Goal: Communication & Community: Answer question/provide support

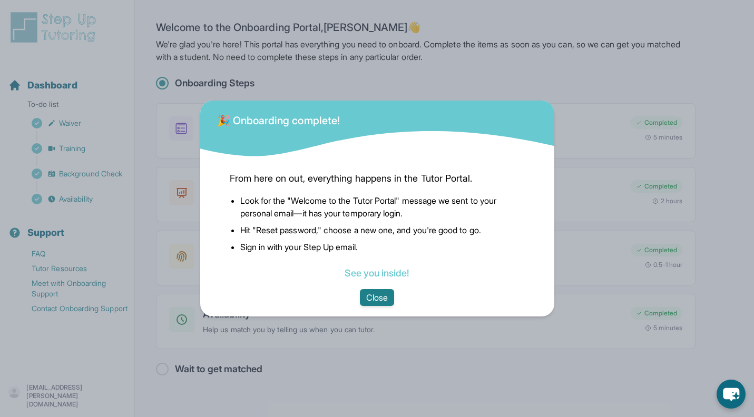
click at [368, 295] on button "Close" at bounding box center [377, 297] width 34 height 17
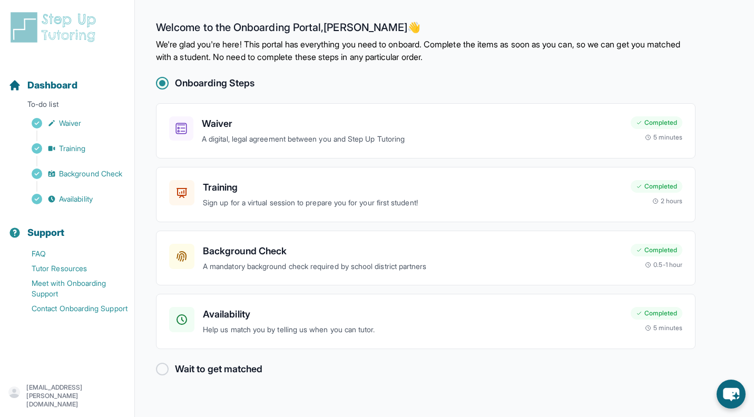
click at [178, 365] on h2 "Wait to get matched" at bounding box center [218, 369] width 87 height 15
click at [226, 330] on p "Help us match you by telling us when you can tutor." at bounding box center [412, 330] width 419 height 12
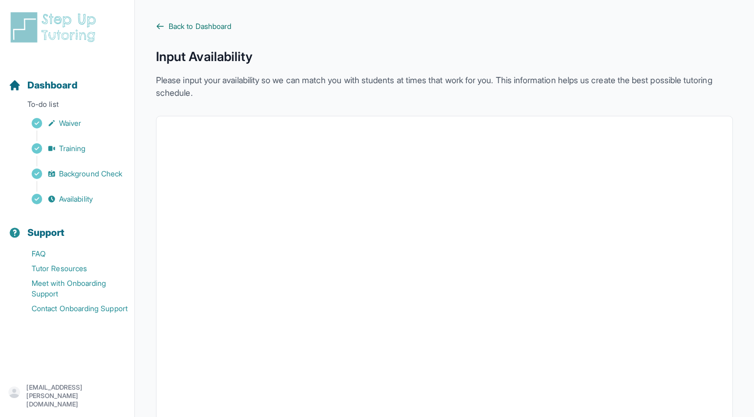
click at [164, 24] on icon at bounding box center [160, 26] width 8 height 8
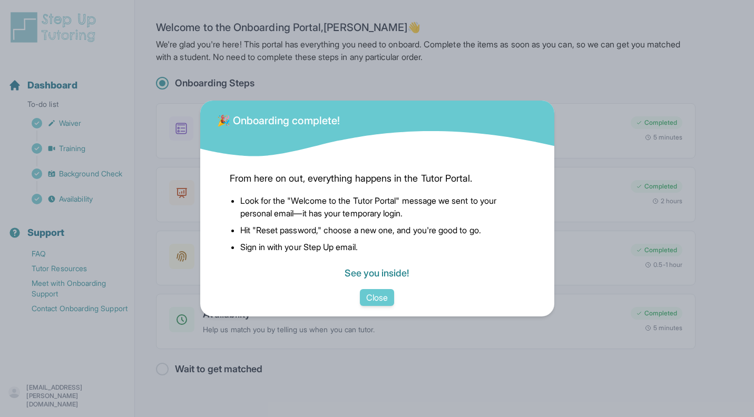
click at [358, 275] on link "See you inside!" at bounding box center [377, 273] width 64 height 11
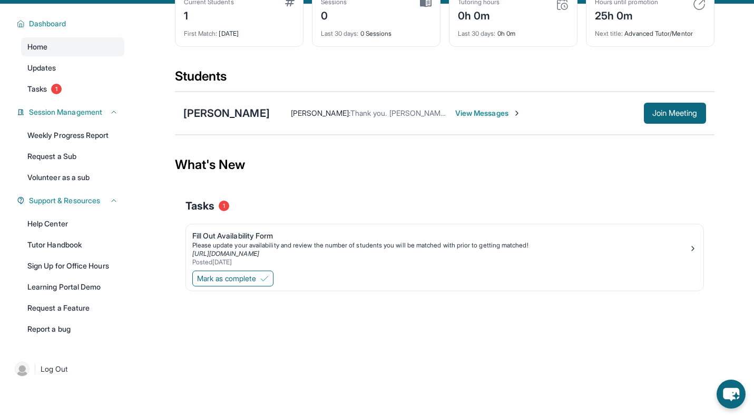
scroll to position [75, 0]
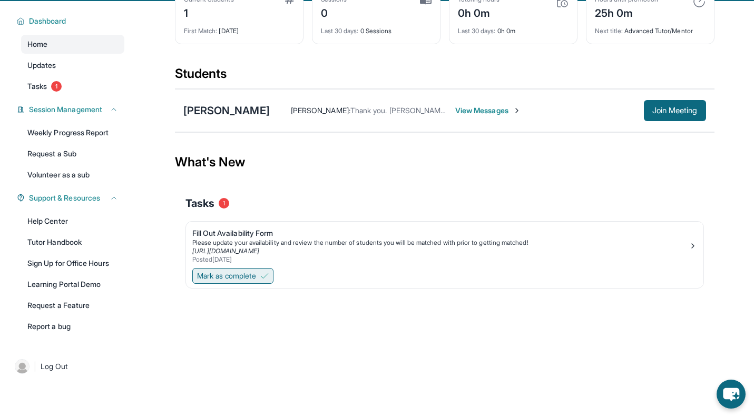
click at [256, 279] on span "Mark as complete" at bounding box center [226, 276] width 59 height 11
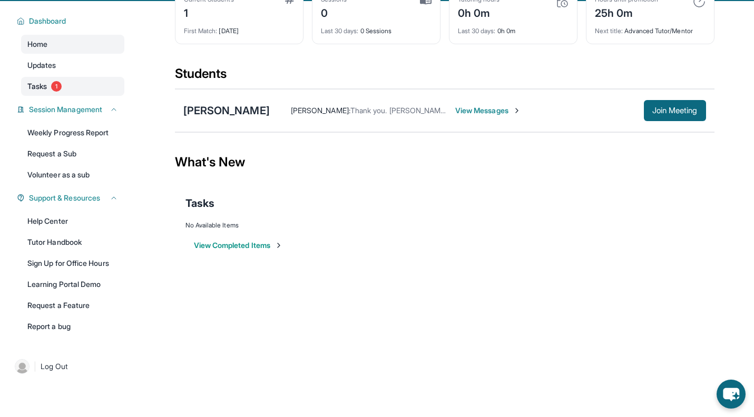
click at [50, 88] on link "Tasks 1" at bounding box center [72, 86] width 103 height 19
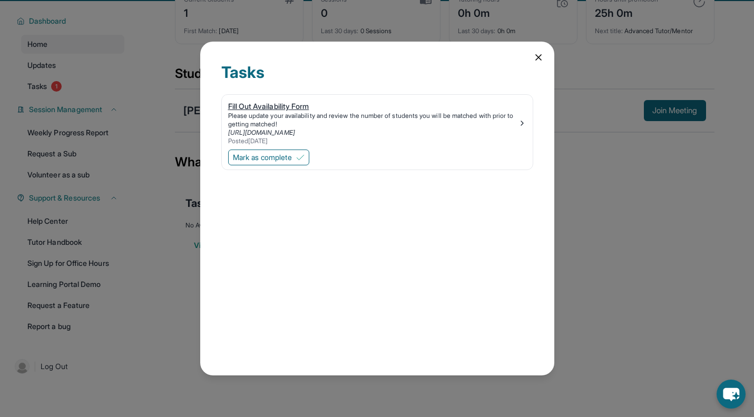
click at [242, 132] on link "[URL][DOMAIN_NAME]" at bounding box center [261, 133] width 67 height 8
click at [539, 61] on icon at bounding box center [538, 57] width 11 height 11
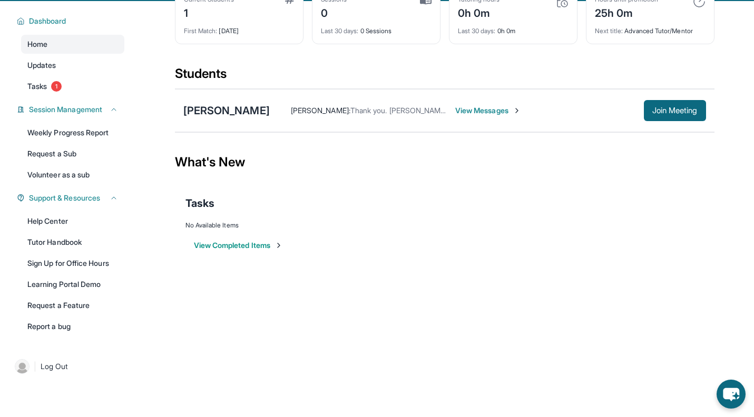
scroll to position [0, 0]
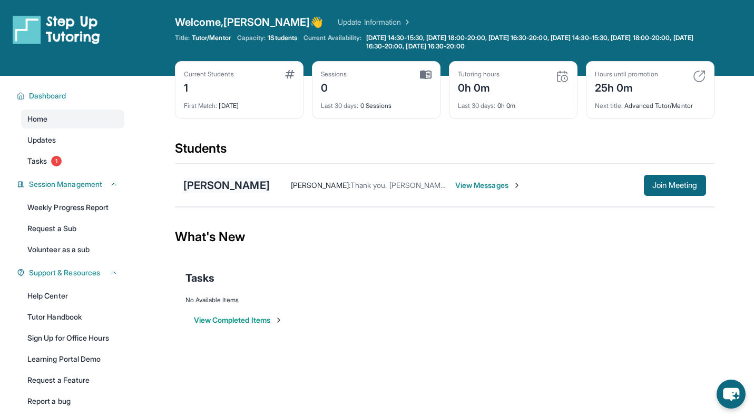
click at [226, 179] on div "[PERSON_NAME]" at bounding box center [226, 185] width 86 height 15
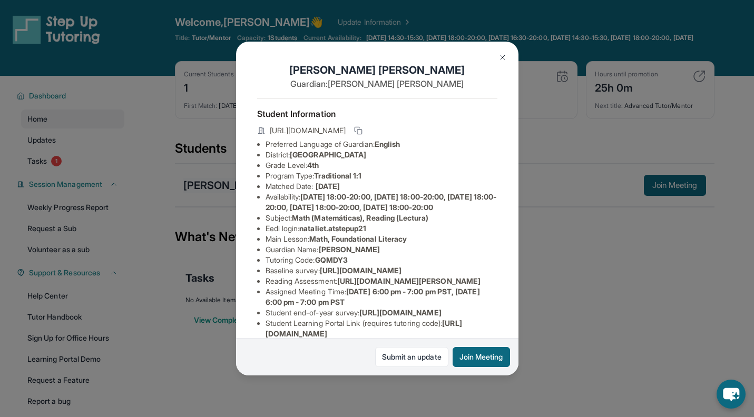
click at [226, 179] on div "Natalie Trinh Guardian: Linh Phan Student Information https://student-portal.st…" at bounding box center [377, 208] width 754 height 417
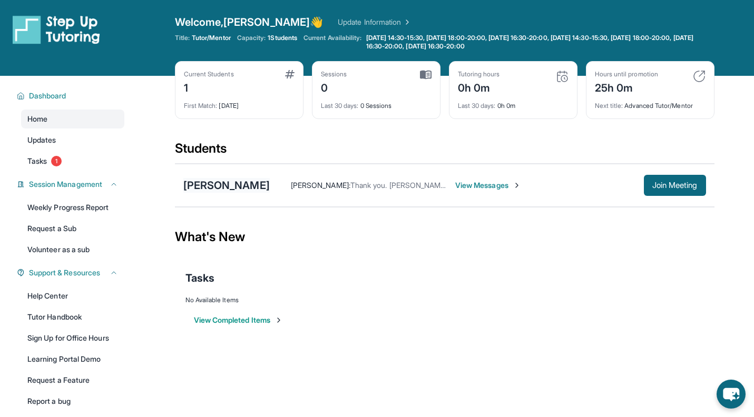
click at [235, 191] on div "[PERSON_NAME]" at bounding box center [226, 185] width 86 height 15
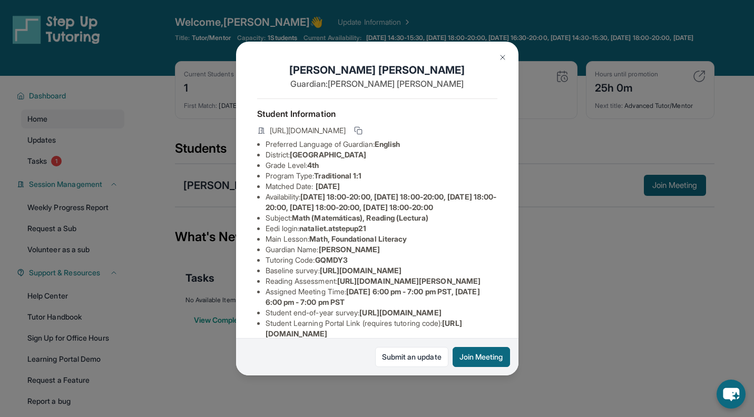
click at [322, 176] on span "Traditional 1:1" at bounding box center [337, 175] width 47 height 9
click at [307, 173] on li "Program Type: Traditional 1:1" at bounding box center [382, 176] width 232 height 11
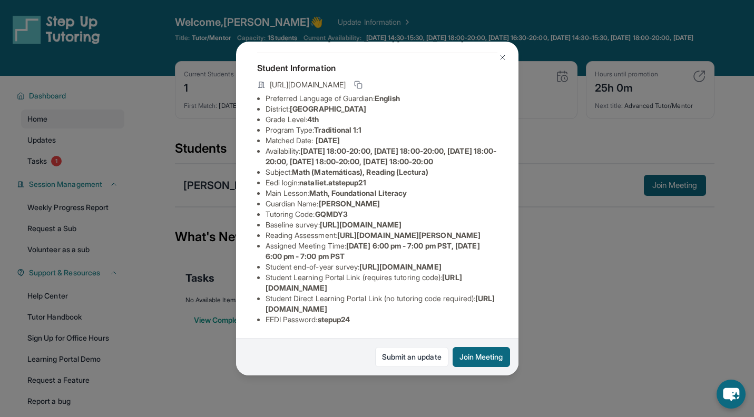
click at [498, 61] on img at bounding box center [502, 57] width 8 height 8
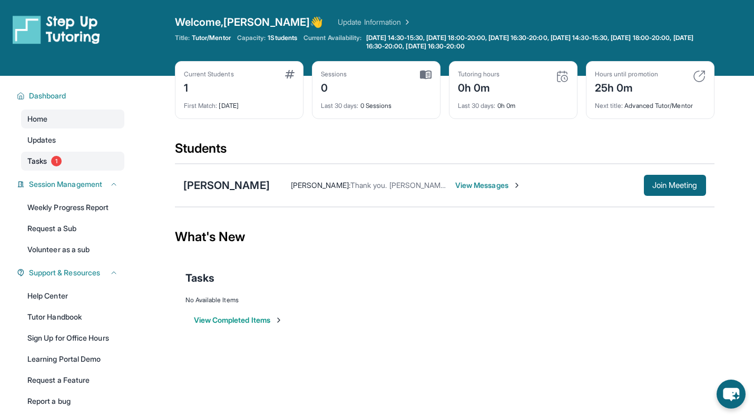
click at [33, 159] on span "Tasks" at bounding box center [36, 161] width 19 height 11
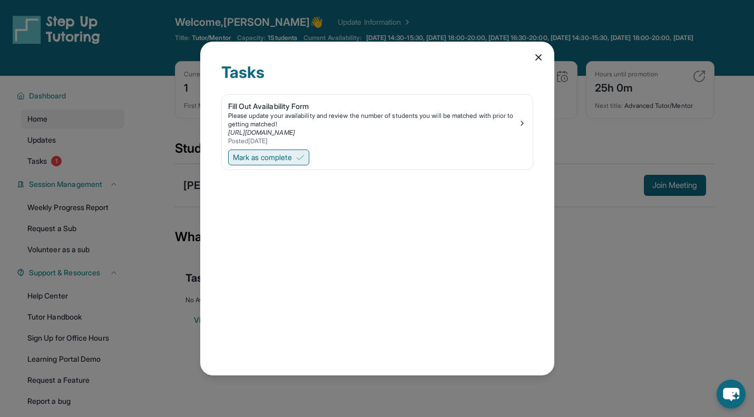
click at [281, 155] on span "Mark as complete" at bounding box center [262, 157] width 59 height 11
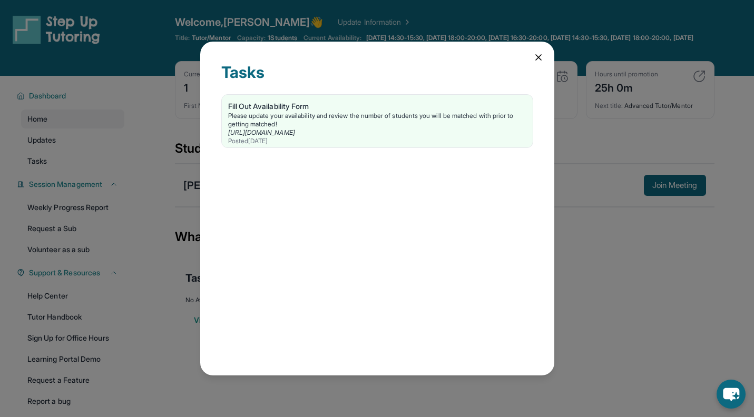
click at [537, 61] on icon at bounding box center [538, 57] width 11 height 11
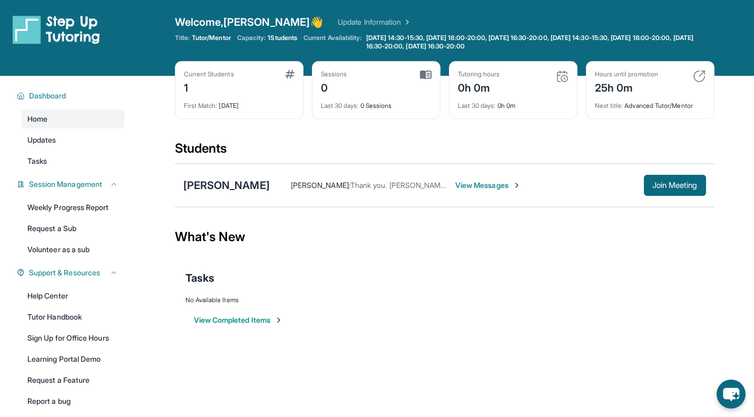
click at [491, 185] on span "View Messages" at bounding box center [488, 185] width 66 height 11
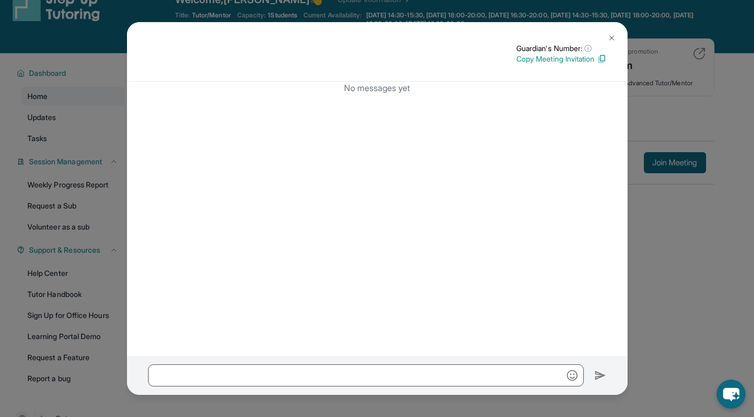
scroll to position [76, 0]
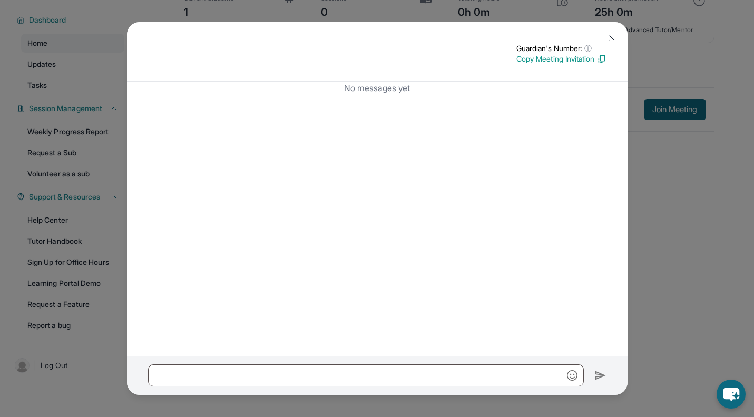
click at [611, 32] on button at bounding box center [611, 37] width 21 height 21
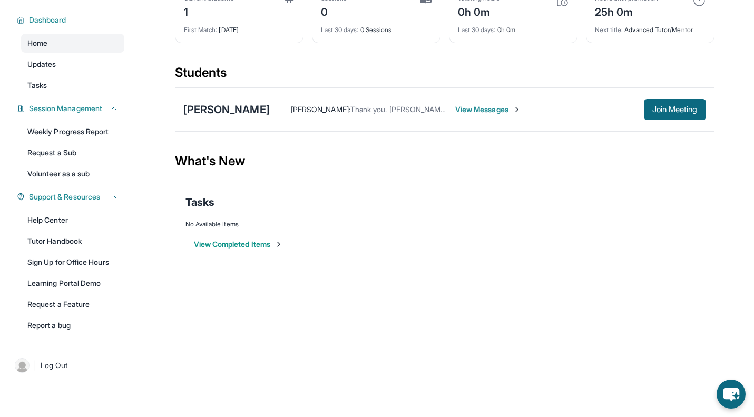
scroll to position [0, 0]
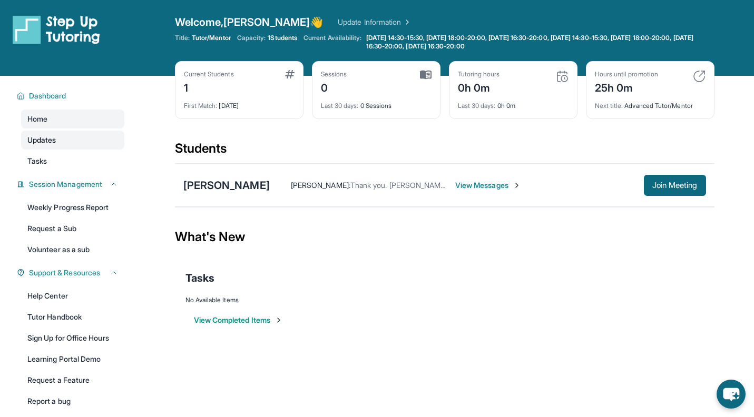
click at [47, 146] on link "Updates" at bounding box center [72, 140] width 103 height 19
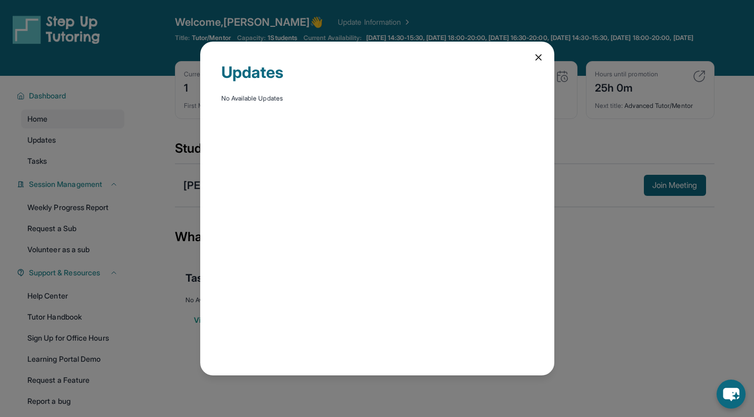
click at [535, 61] on icon at bounding box center [538, 57] width 11 height 11
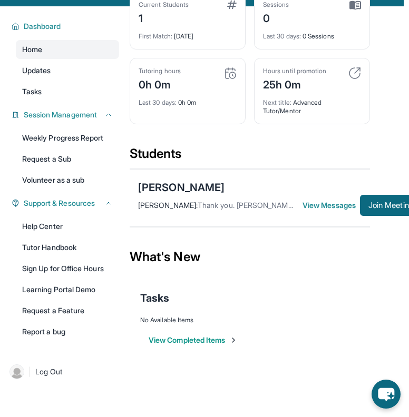
scroll to position [126, 5]
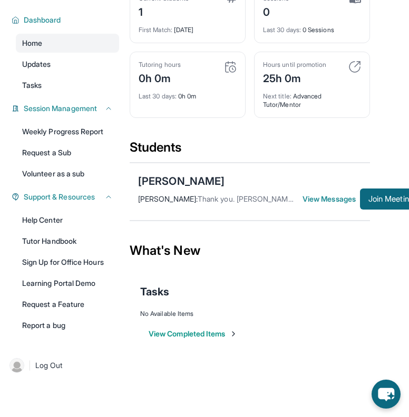
click at [309, 199] on span "View Messages" at bounding box center [330, 199] width 57 height 11
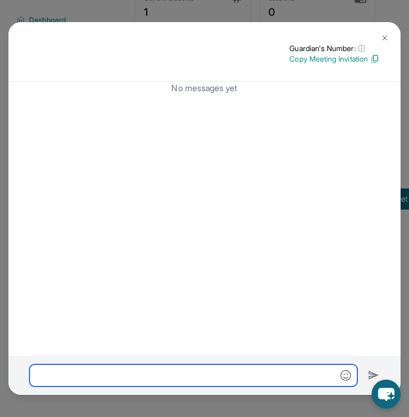
click at [110, 375] on input "text" at bounding box center [194, 376] width 328 height 22
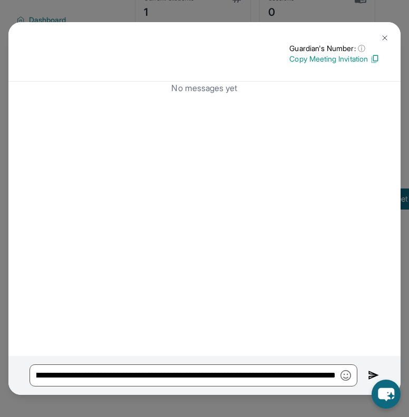
scroll to position [0, 0]
click at [301, 329] on div "No messages yet" at bounding box center [204, 219] width 392 height 275
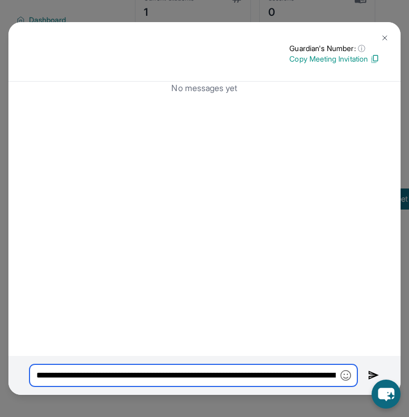
click at [285, 370] on input "**********" at bounding box center [194, 376] width 328 height 22
click at [316, 375] on input "**********" at bounding box center [194, 376] width 328 height 22
click at [315, 377] on input "**********" at bounding box center [194, 376] width 328 height 22
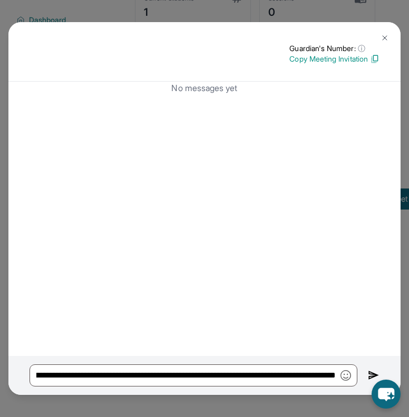
scroll to position [0, 0]
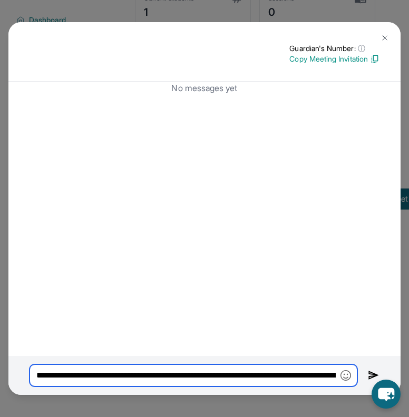
click at [314, 375] on input "**********" at bounding box center [194, 376] width 328 height 22
click at [320, 378] on input "**********" at bounding box center [194, 376] width 328 height 22
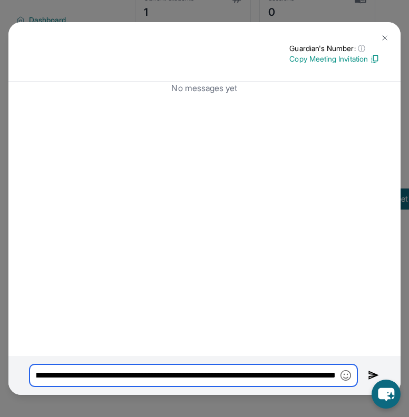
click at [319, 378] on input "**********" at bounding box center [194, 376] width 328 height 22
click at [41, 375] on input "**********" at bounding box center [194, 376] width 328 height 22
click at [55, 377] on input "**********" at bounding box center [194, 376] width 328 height 22
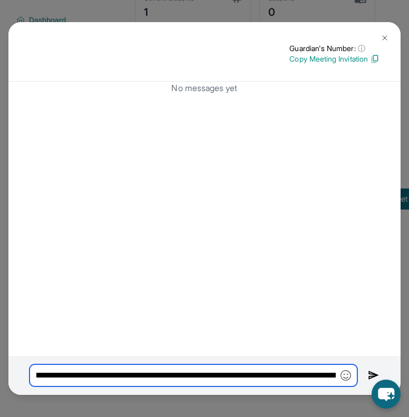
click at [53, 376] on input "**********" at bounding box center [194, 376] width 328 height 22
click at [58, 376] on input "**********" at bounding box center [194, 376] width 328 height 22
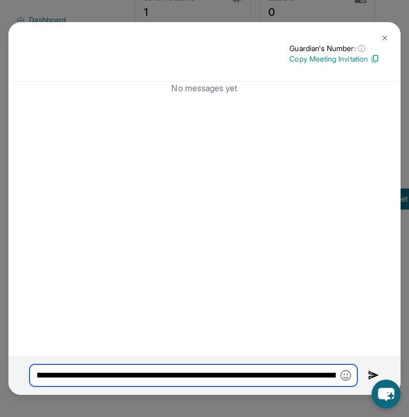
click at [58, 376] on input "**********" at bounding box center [194, 376] width 328 height 22
type input "**********"
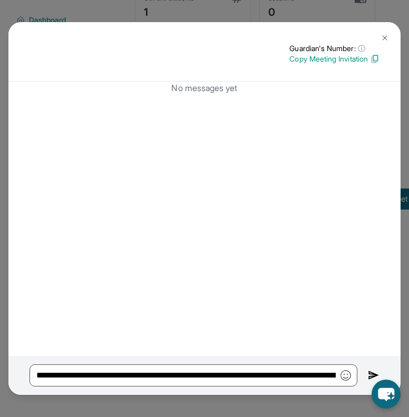
click at [368, 375] on img at bounding box center [374, 375] width 12 height 12
click at [368, 373] on img at bounding box center [374, 375] width 12 height 12
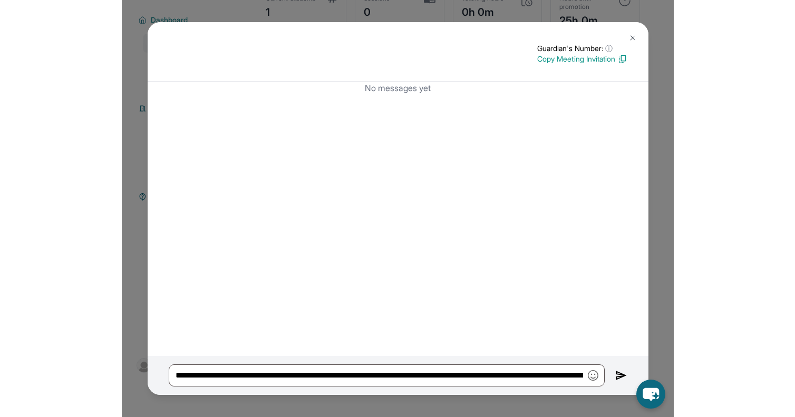
scroll to position [76, 0]
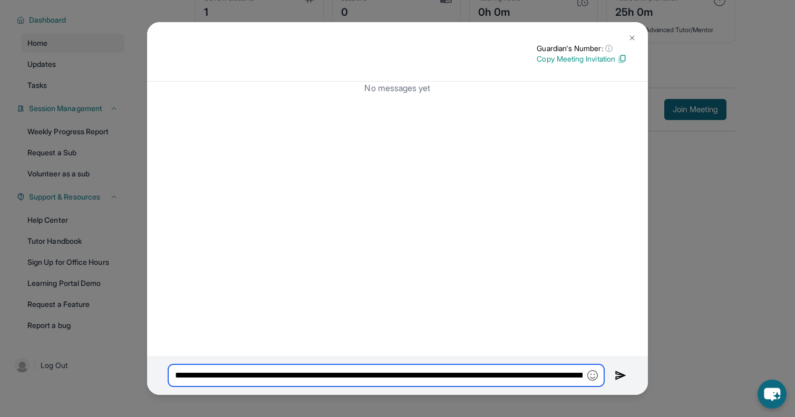
click at [437, 373] on input "**********" at bounding box center [386, 376] width 436 height 22
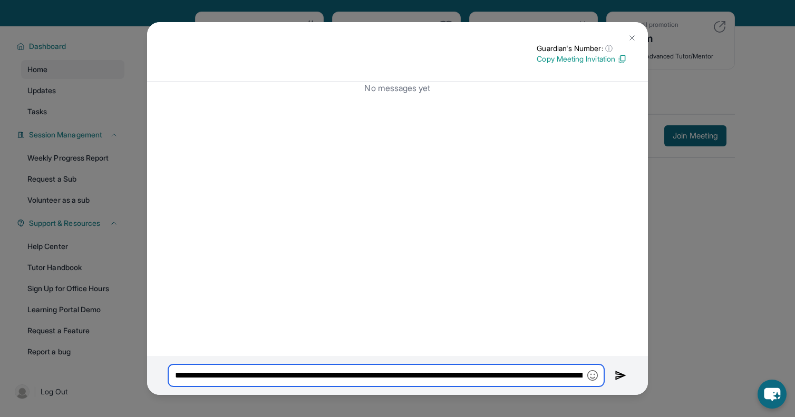
scroll to position [41, 0]
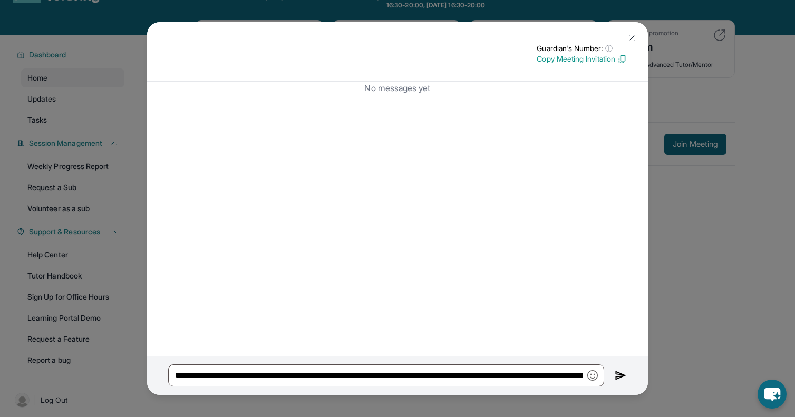
click at [617, 378] on img at bounding box center [620, 375] width 12 height 13
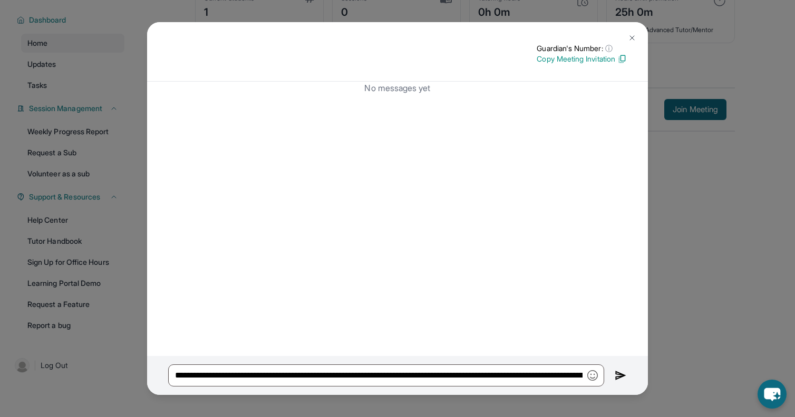
scroll to position [0, 0]
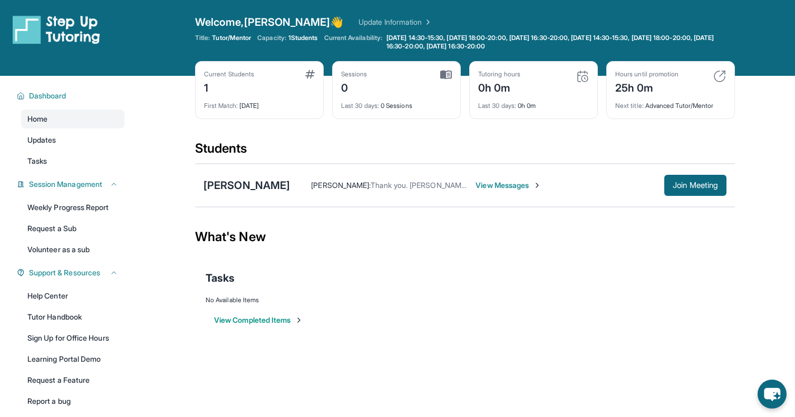
click at [475, 183] on span "View Messages" at bounding box center [508, 185] width 66 height 11
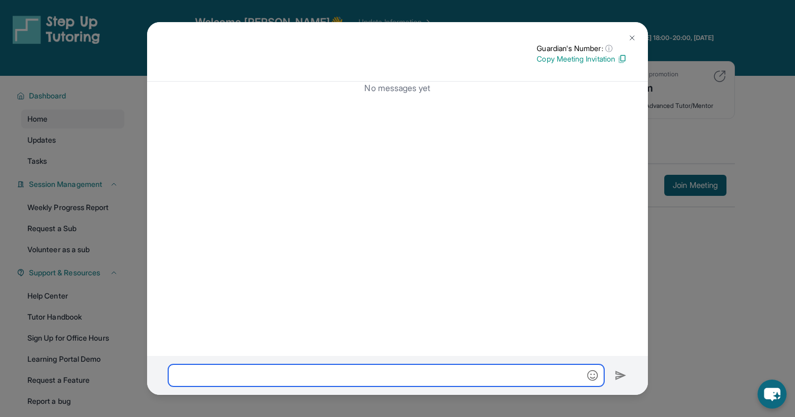
click at [353, 374] on input "text" at bounding box center [386, 376] width 436 height 22
paste input "**********"
type input "**********"
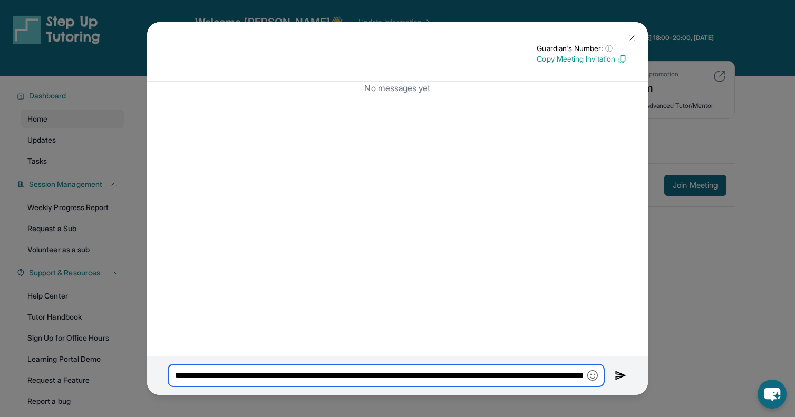
scroll to position [0, 740]
click at [353, 374] on input "**********" at bounding box center [386, 376] width 436 height 22
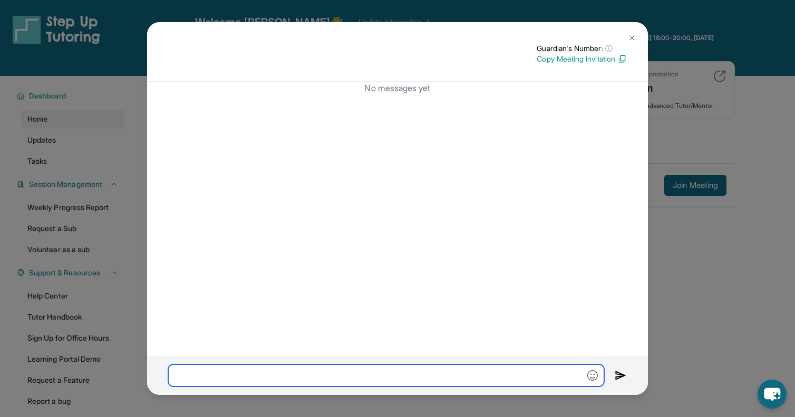
scroll to position [0, 0]
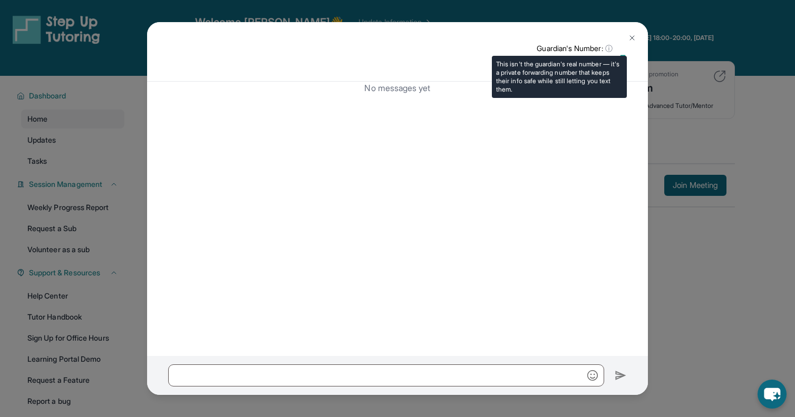
click at [608, 50] on span "ⓘ" at bounding box center [608, 48] width 7 height 11
click at [587, 48] on p "Guardian's Number: ⓘ" at bounding box center [581, 48] width 90 height 11
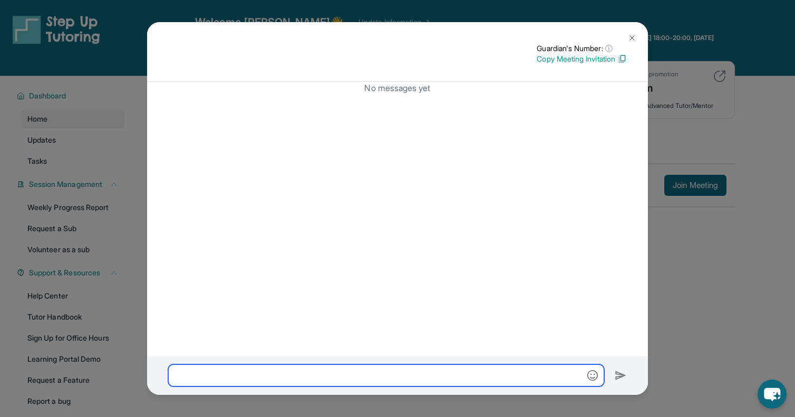
click at [471, 379] on input "text" at bounding box center [386, 376] width 436 height 22
paste input "**********"
type input "**********"
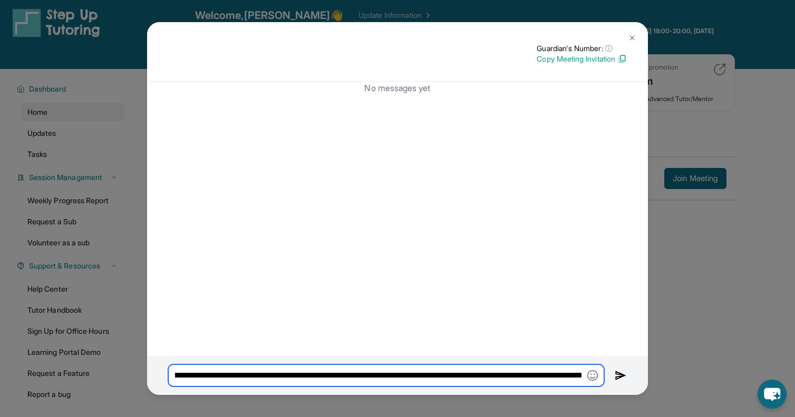
scroll to position [16, 0]
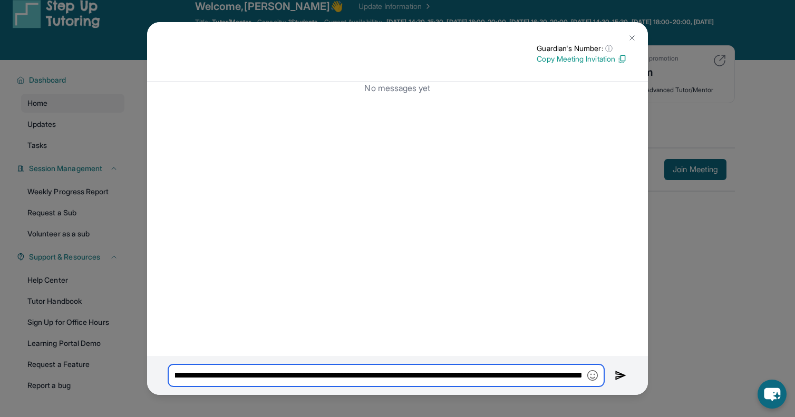
click at [471, 379] on input "**********" at bounding box center [386, 376] width 436 height 22
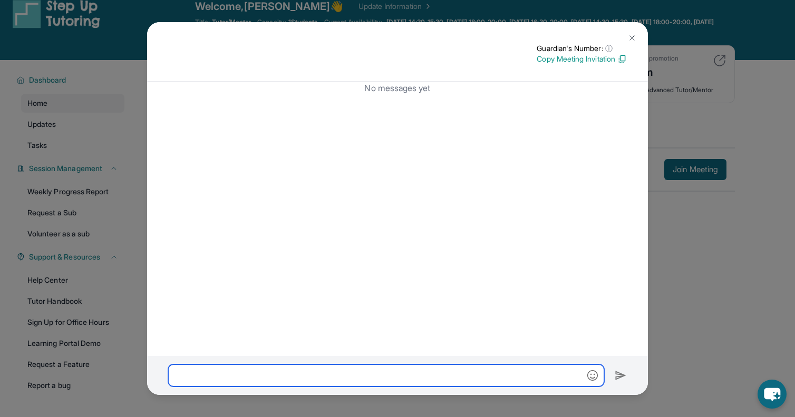
scroll to position [0, 0]
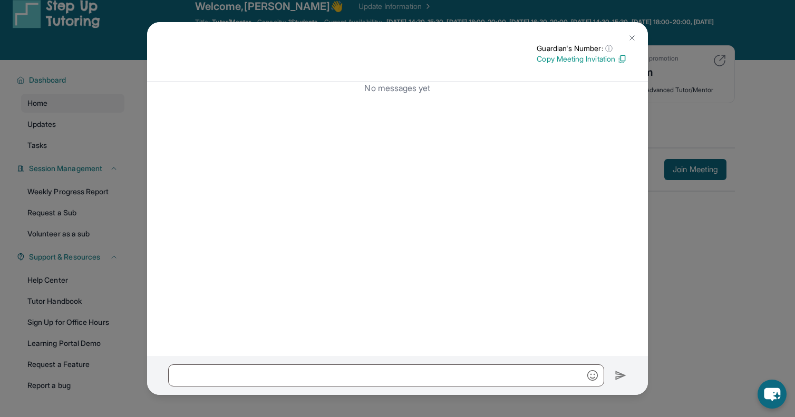
click at [631, 38] on img at bounding box center [632, 38] width 8 height 8
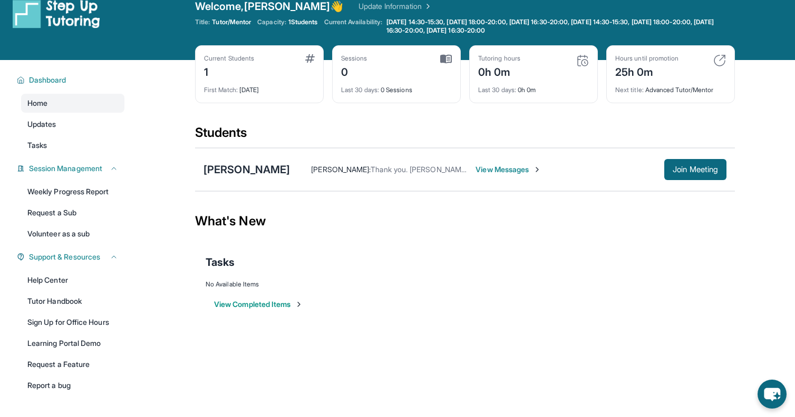
click at [478, 175] on div "Linh Phan : Thank you. Natalie will attend the session today 9/22 at 6 pm View …" at bounding box center [508, 169] width 436 height 21
click at [478, 171] on span "View Messages" at bounding box center [508, 169] width 66 height 11
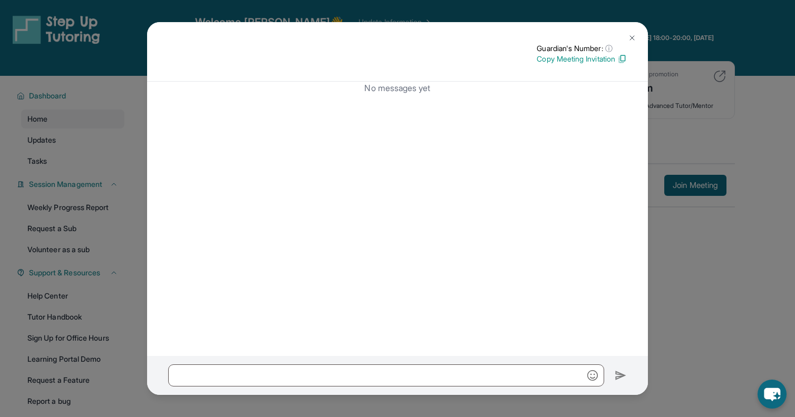
click at [627, 42] on button at bounding box center [631, 37] width 21 height 21
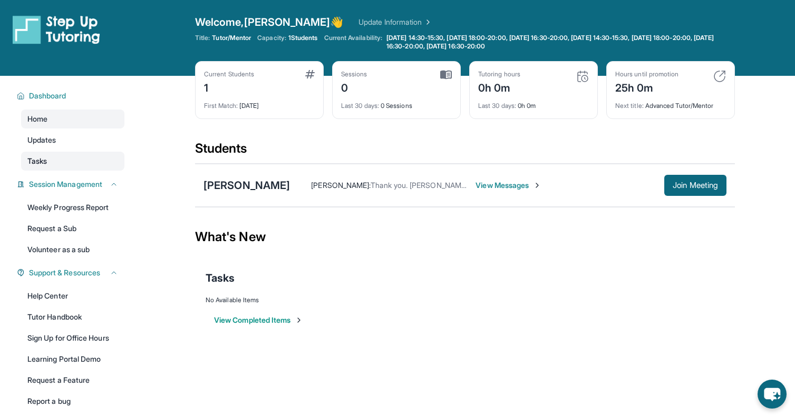
click at [57, 161] on link "Tasks" at bounding box center [72, 161] width 103 height 19
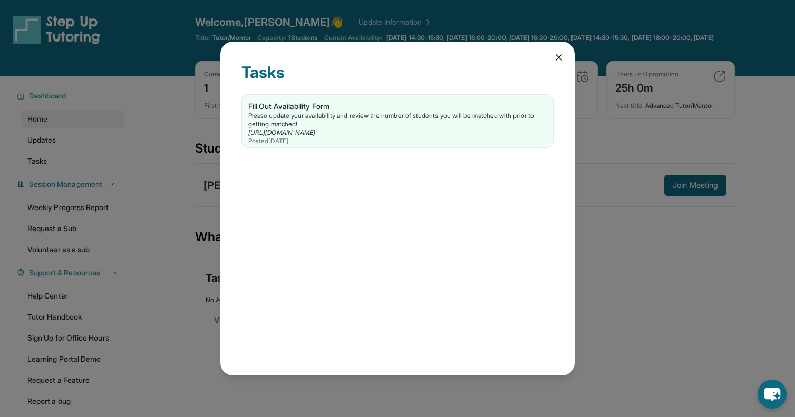
click at [558, 58] on icon at bounding box center [558, 57] width 5 height 5
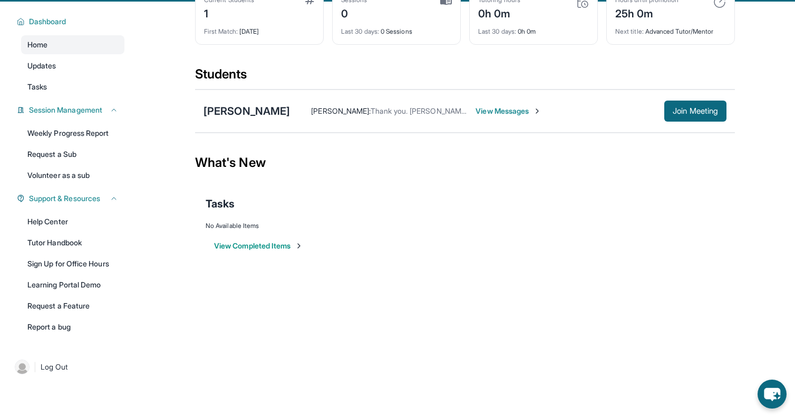
scroll to position [76, 0]
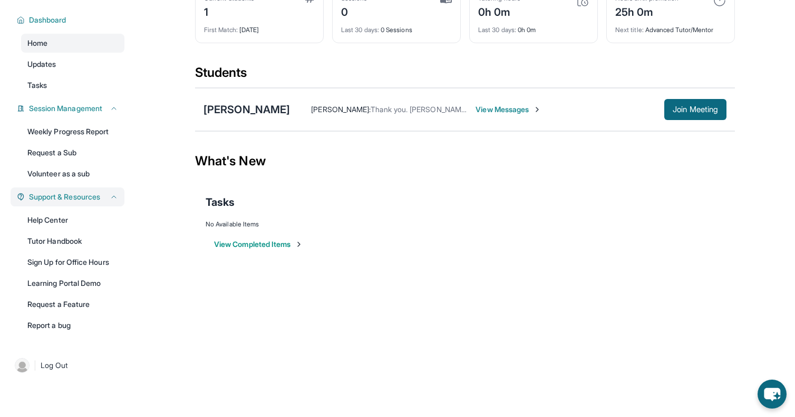
click at [67, 198] on span "Support & Resources" at bounding box center [64, 197] width 71 height 11
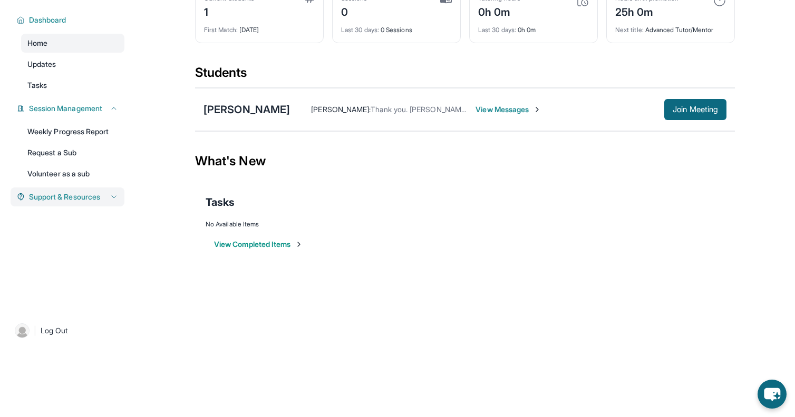
click at [67, 198] on span "Support & Resources" at bounding box center [64, 197] width 71 height 11
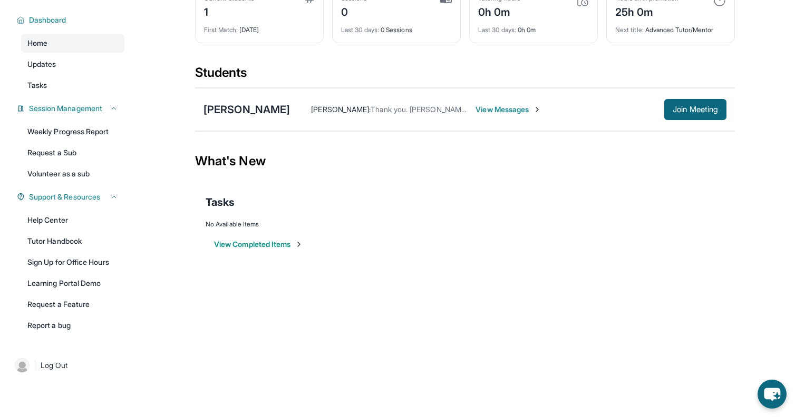
scroll to position [0, 0]
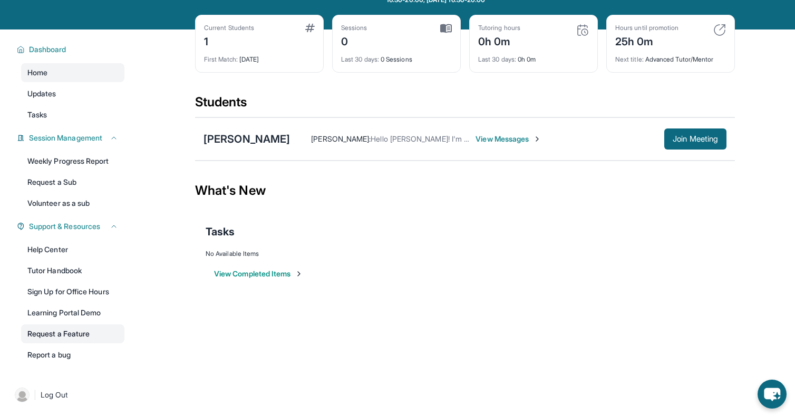
scroll to position [45, 0]
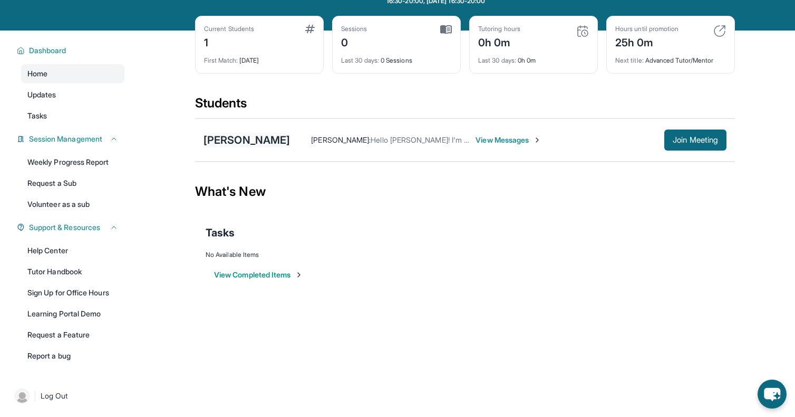
click at [224, 140] on div "[PERSON_NAME]" at bounding box center [246, 140] width 86 height 15
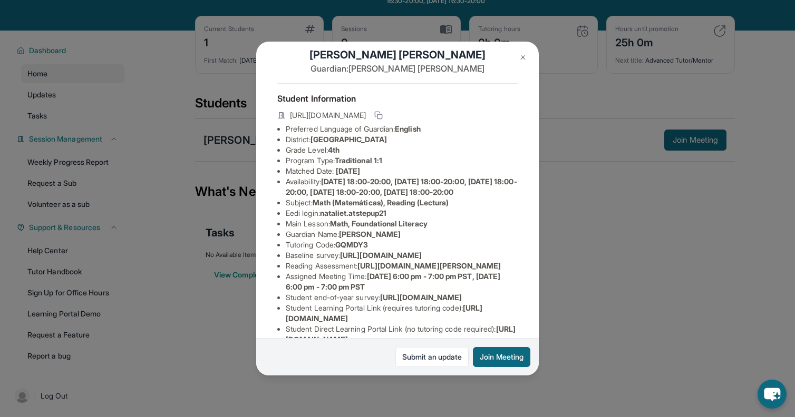
scroll to position [0, 0]
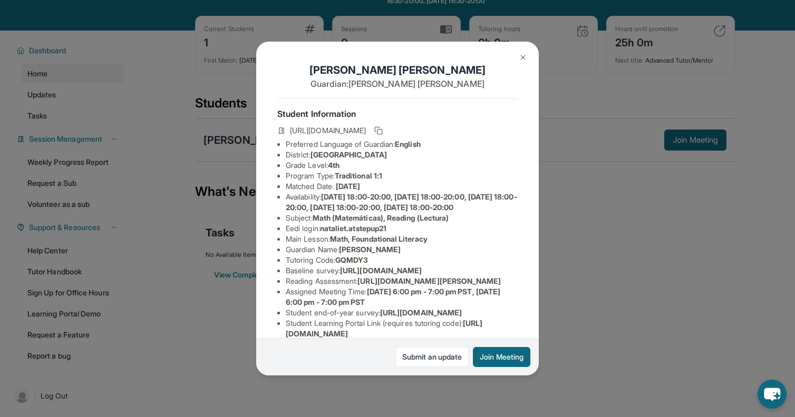
click at [521, 59] on img at bounding box center [523, 57] width 8 height 8
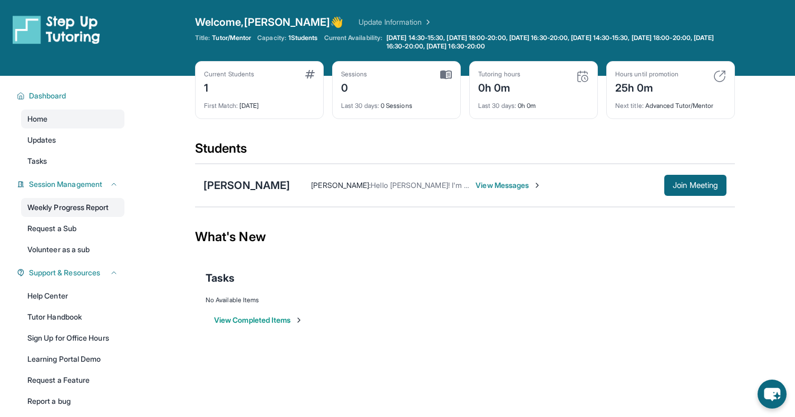
click at [75, 198] on link "Weekly Progress Report" at bounding box center [72, 207] width 103 height 19
click at [54, 96] on span "Dashboard" at bounding box center [47, 96] width 37 height 11
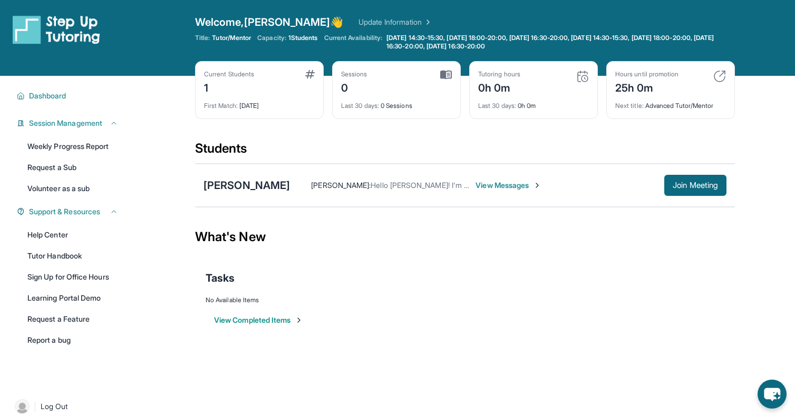
click at [273, 324] on button "View Completed Items" at bounding box center [258, 320] width 89 height 11
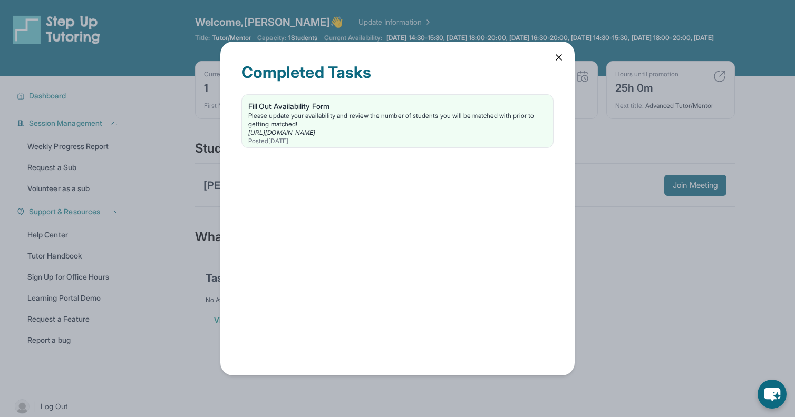
click at [558, 54] on icon at bounding box center [558, 57] width 11 height 11
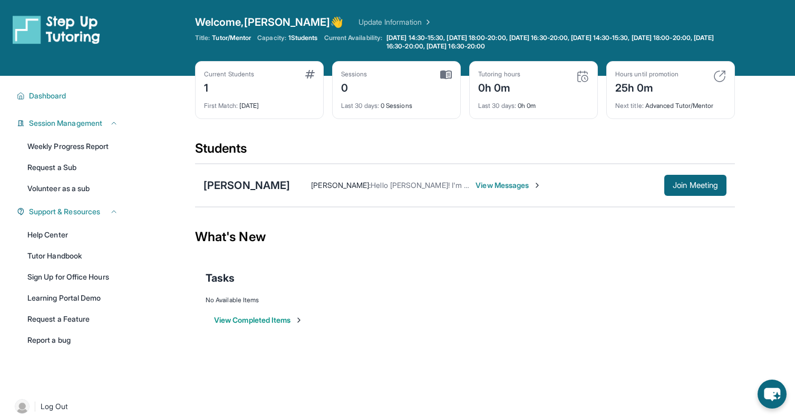
click at [475, 183] on span "View Messages" at bounding box center [508, 185] width 66 height 11
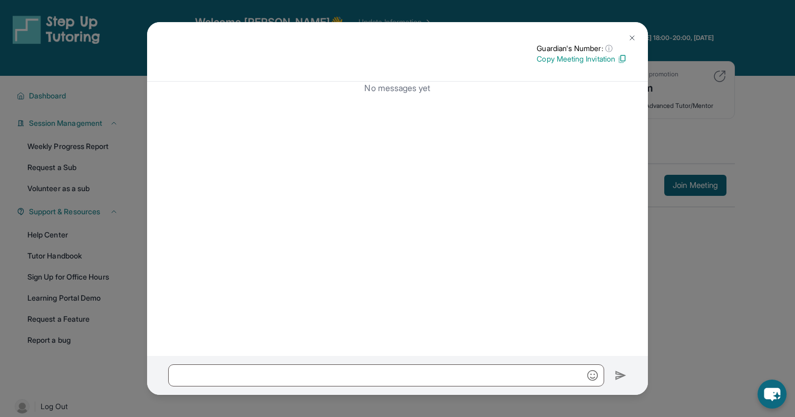
click at [629, 40] on img at bounding box center [632, 38] width 8 height 8
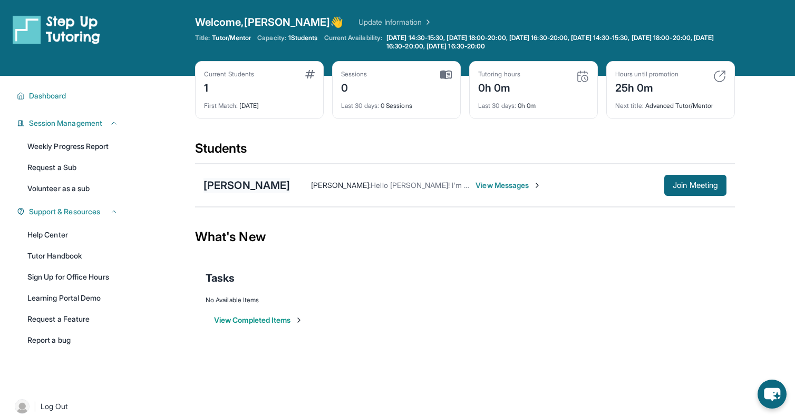
click at [248, 182] on div "[PERSON_NAME]" at bounding box center [246, 185] width 86 height 15
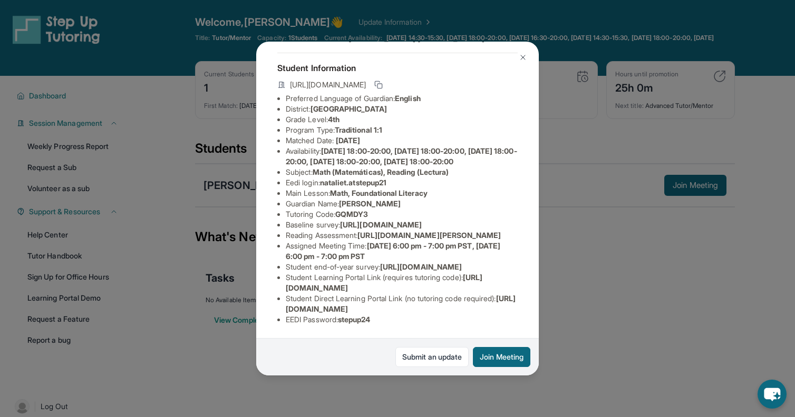
scroll to position [141, 0]
drag, startPoint x: 384, startPoint y: 128, endPoint x: 341, endPoint y: 128, distance: 42.2
click at [341, 209] on li "Tutoring Code : GQMDY3" at bounding box center [402, 214] width 232 height 11
click at [344, 220] on li "Baseline survey : https://airtable.com/apprlfn8WjpjBUn2G/shrK0QR6AaNyG5psY?pref…" at bounding box center [402, 225] width 232 height 11
click at [347, 220] on span "https://airtable.com/apprlfn8WjpjBUn2G/shrK0QR6AaNyG5psY?prefill_Type%20of%20Fo…" at bounding box center [381, 224] width 82 height 9
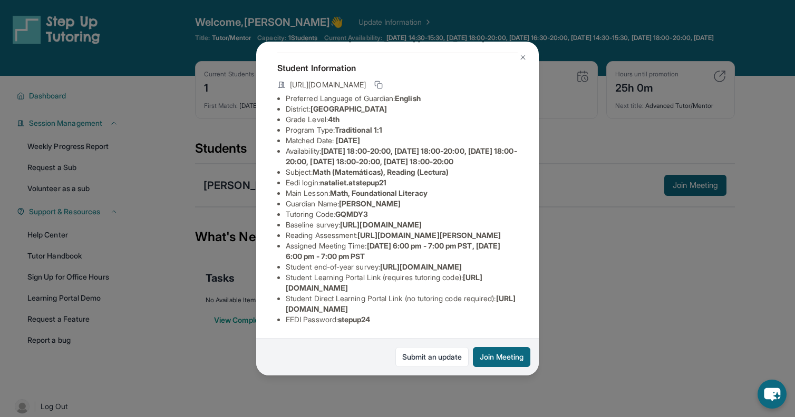
click at [347, 220] on span "https://airtable.com/apprlfn8WjpjBUn2G/shrK0QR6AaNyG5psY?prefill_Type%20of%20Fo…" at bounding box center [381, 224] width 82 height 9
click at [365, 230] on li "Reading Assessment : https://qxinqrdf.paperform.co/?id=2025-s13121&name=Natalie…" at bounding box center [402, 235] width 232 height 11
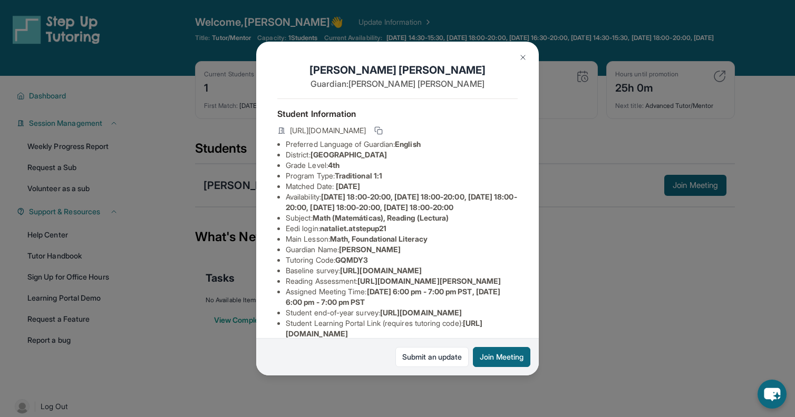
click at [521, 55] on img at bounding box center [523, 57] width 8 height 8
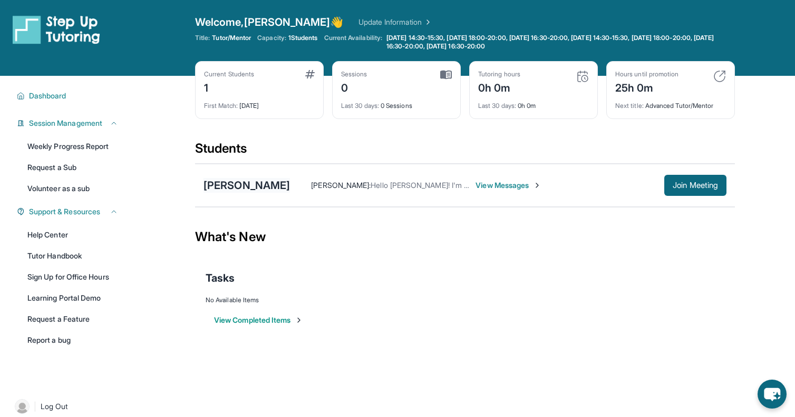
click at [249, 189] on div "[PERSON_NAME]" at bounding box center [246, 185] width 86 height 15
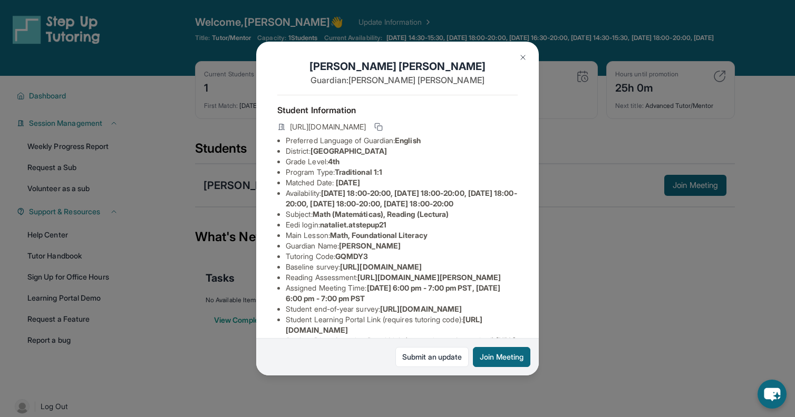
scroll to position [0, 4]
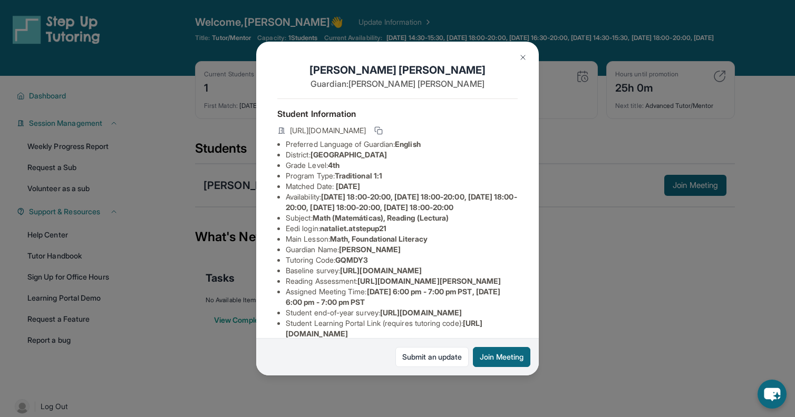
click at [519, 58] on img at bounding box center [523, 57] width 8 height 8
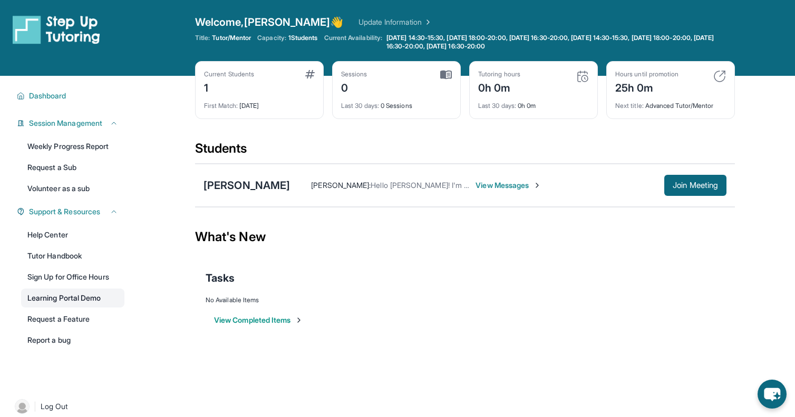
click at [69, 303] on link "Learning Portal Demo" at bounding box center [72, 298] width 103 height 19
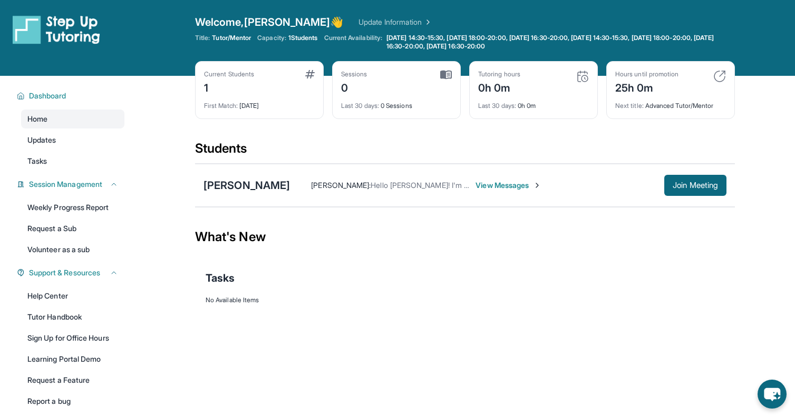
click at [475, 188] on span "View Messages" at bounding box center [508, 185] width 66 height 11
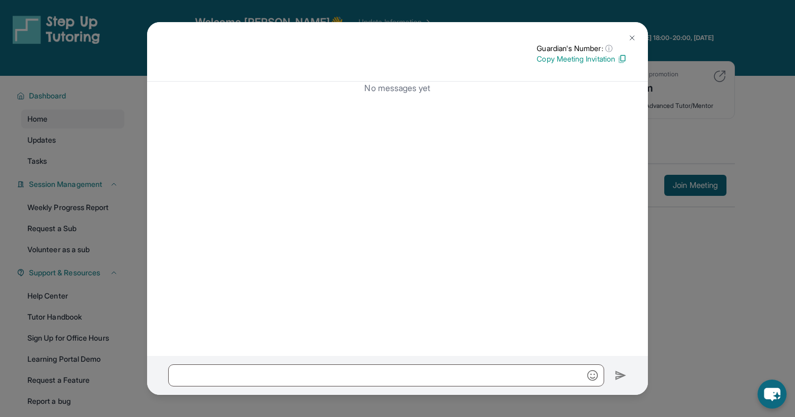
click at [629, 37] on img at bounding box center [632, 38] width 8 height 8
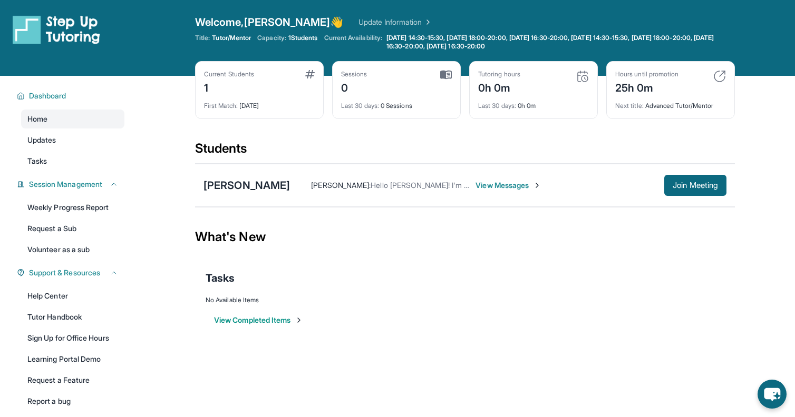
click at [477, 181] on span "View Messages" at bounding box center [508, 185] width 66 height 11
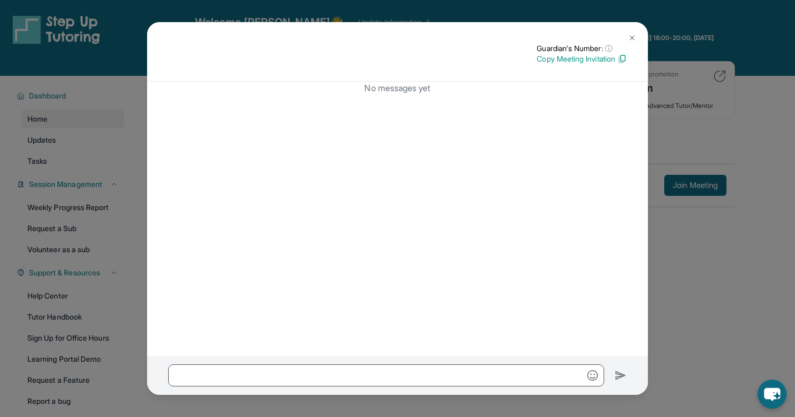
click at [636, 34] on img at bounding box center [632, 38] width 8 height 8
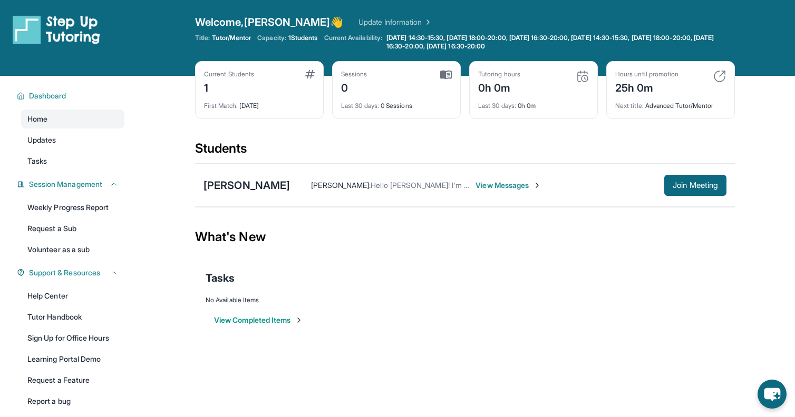
click at [294, 194] on div "[PERSON_NAME] : Hello [PERSON_NAME]! I'm [PERSON_NAME], [PERSON_NAME]'s new tut…" at bounding box center [508, 185] width 436 height 21
